Goal: Task Accomplishment & Management: Manage account settings

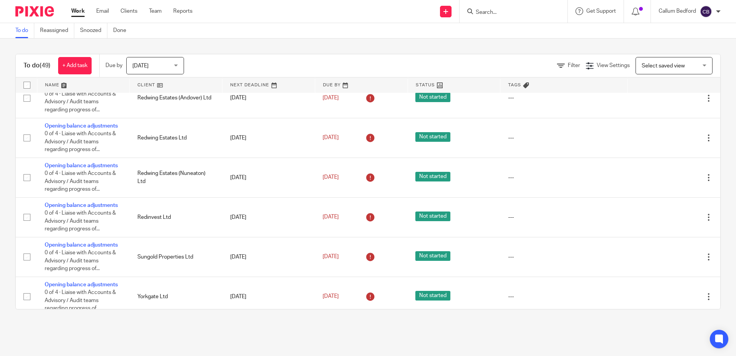
scroll to position [154, 0]
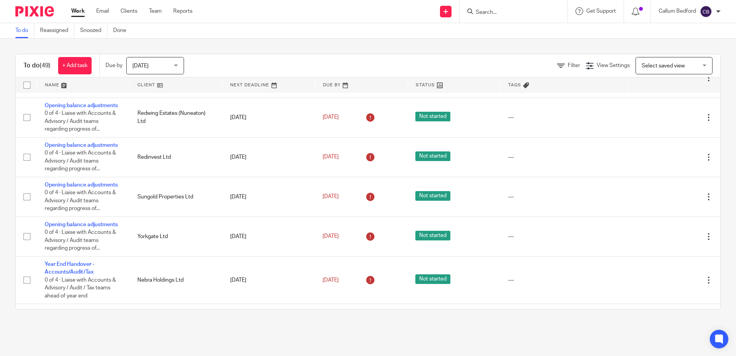
click at [233, 55] on div "To do (49) + Add task Due by Today Today Today Tomorrow This week Next week Thi…" at bounding box center [368, 65] width 705 height 23
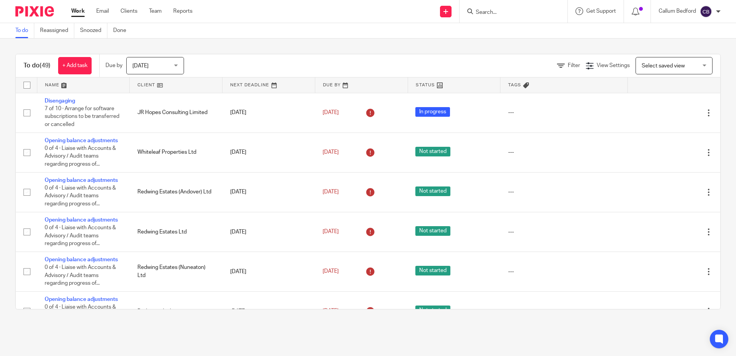
click at [300, 26] on div "To do Reassigned Snoozed Done" at bounding box center [368, 30] width 736 height 15
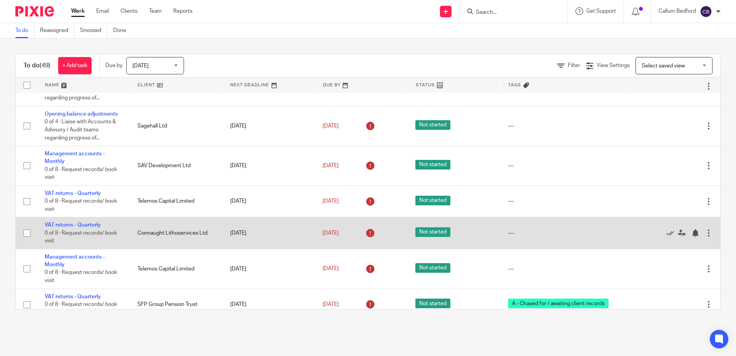
scroll to position [1801, 0]
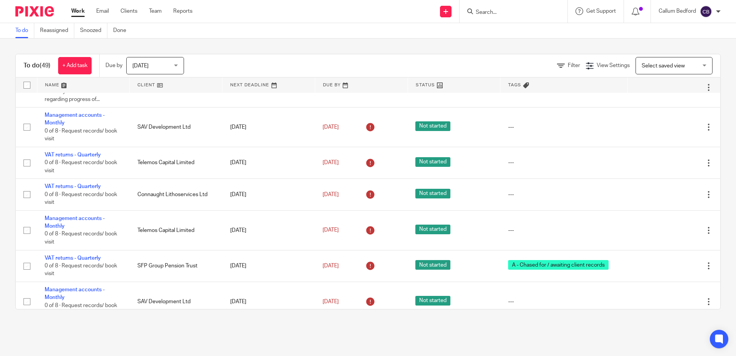
click at [277, 62] on div "Filter View Settings View Settings Manage saved views Select saved view Select …" at bounding box center [459, 65] width 523 height 17
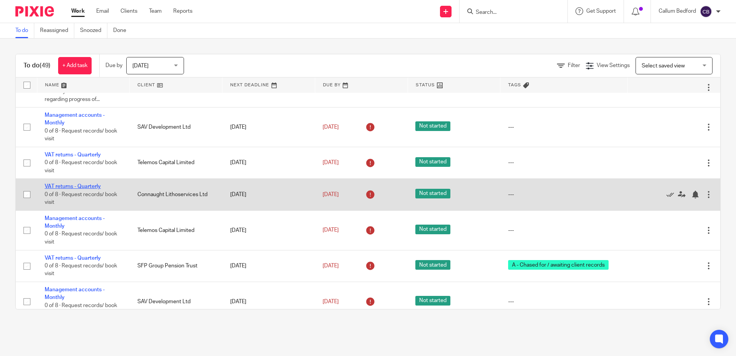
click at [84, 188] on link "VAT returns - Quarterly" at bounding box center [73, 186] width 56 height 5
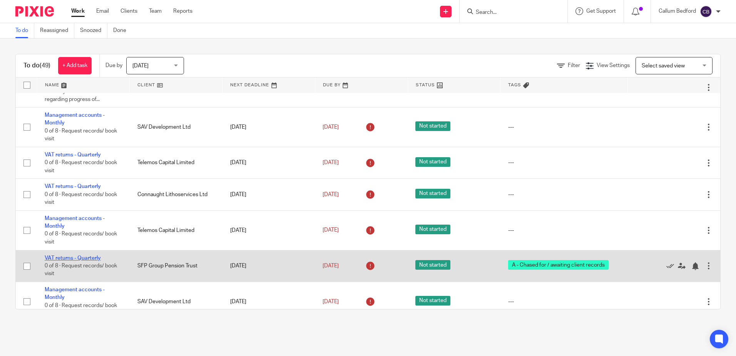
click at [98, 259] on link "VAT returns - Quarterly" at bounding box center [73, 257] width 56 height 5
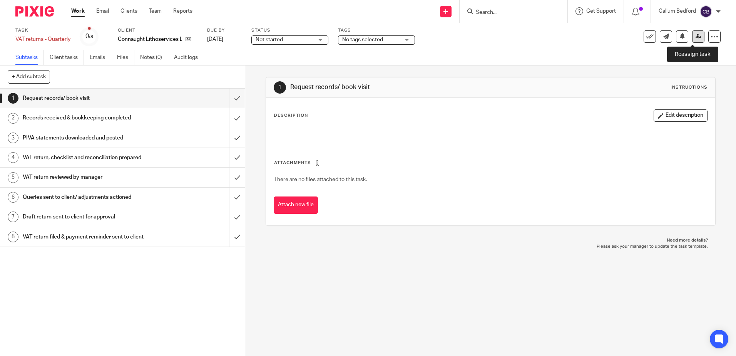
click at [692, 33] on link at bounding box center [698, 36] width 12 height 12
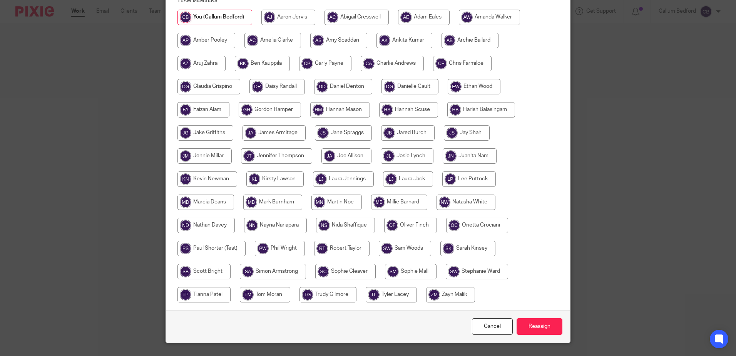
scroll to position [176, 0]
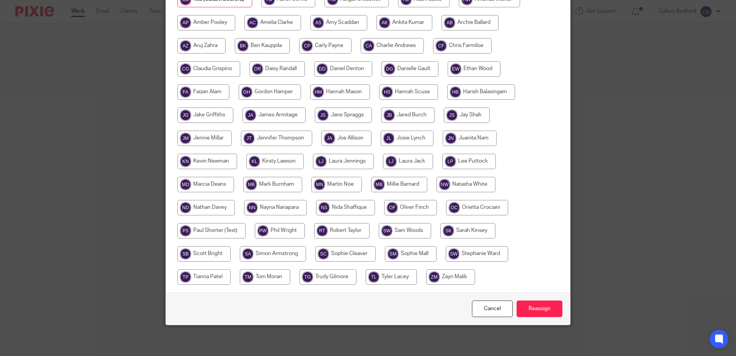
click at [398, 139] on input "radio" at bounding box center [407, 138] width 53 height 15
radio input "true"
click at [537, 313] on input "Reassign" at bounding box center [540, 308] width 46 height 17
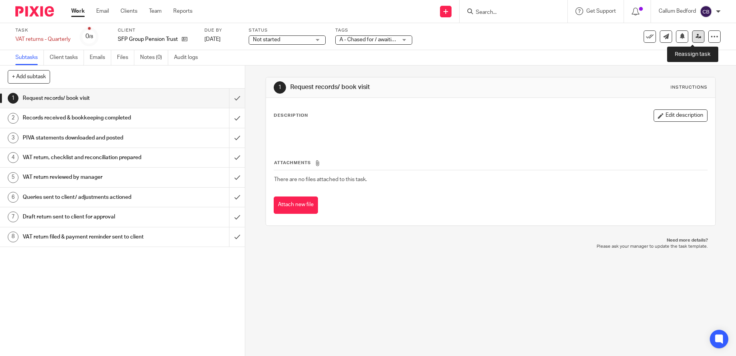
click at [696, 37] on icon at bounding box center [699, 36] width 6 height 6
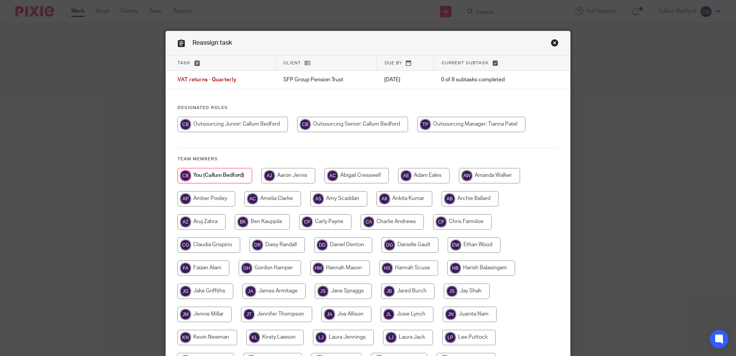
scroll to position [176, 0]
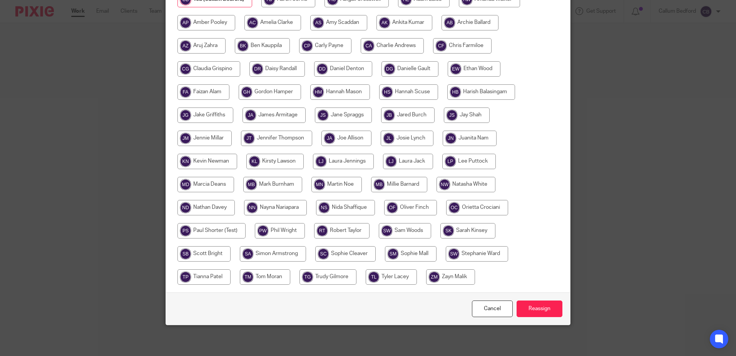
click at [410, 233] on input "radio" at bounding box center [405, 230] width 52 height 15
radio input "true"
click at [534, 308] on input "Reassign" at bounding box center [540, 308] width 46 height 17
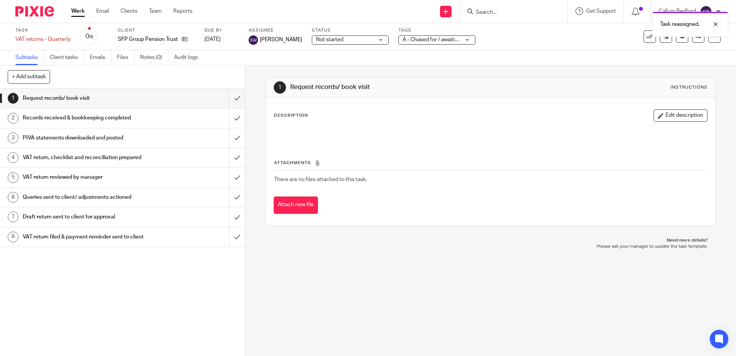
click at [84, 12] on link "Work" at bounding box center [77, 11] width 13 height 8
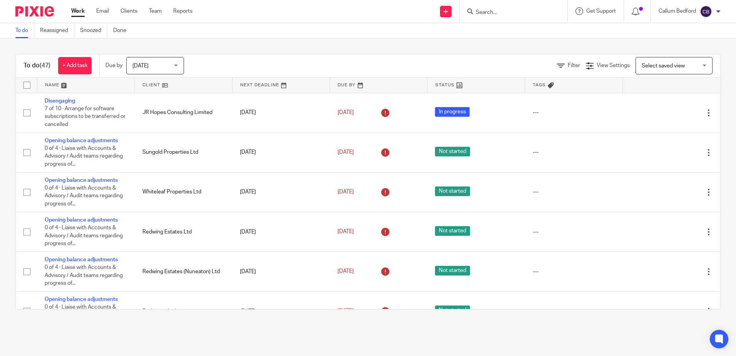
scroll to position [1750, 0]
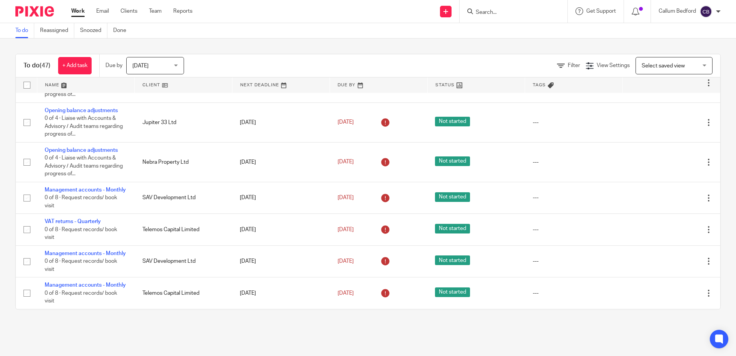
click at [358, 52] on div "To do (47) + Add task Due by [DATE] [DATE] [DATE] [DATE] This week Next week Th…" at bounding box center [368, 182] width 736 height 286
click at [368, 59] on div "Filter View Settings View Settings Manage saved views Select saved view Select …" at bounding box center [459, 65] width 523 height 17
click at [372, 60] on div "Filter View Settings View Settings Manage saved views Select saved view Select …" at bounding box center [459, 65] width 523 height 17
